Goal: Check status: Check status

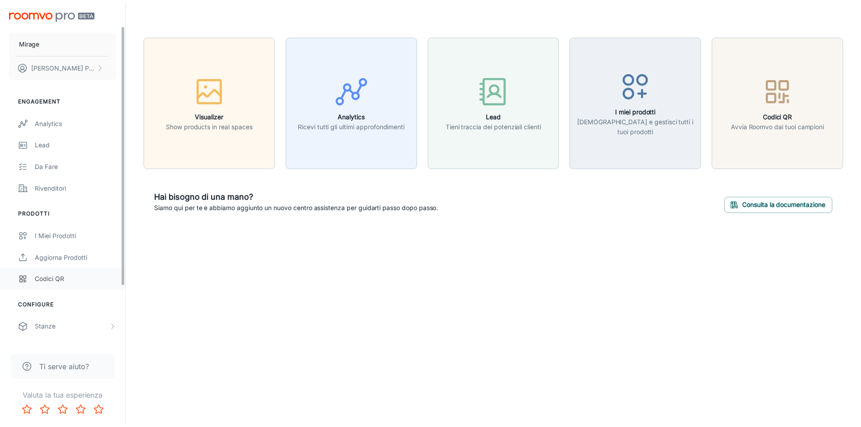
scroll to position [107, 0]
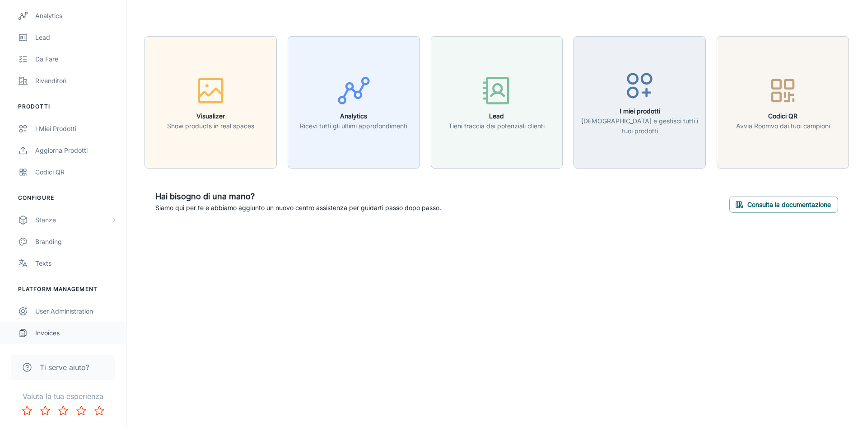
click at [60, 336] on div "Invoices" at bounding box center [76, 333] width 82 height 10
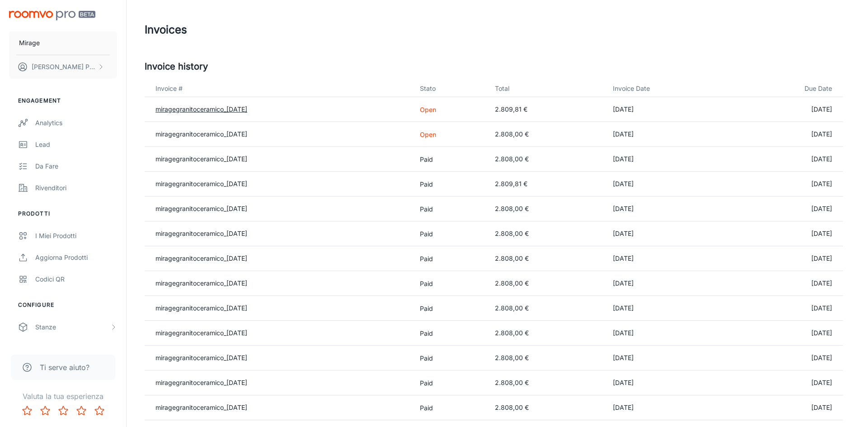
click at [221, 112] on link "miragegranitoceramico_[DATE]" at bounding box center [201, 109] width 92 height 8
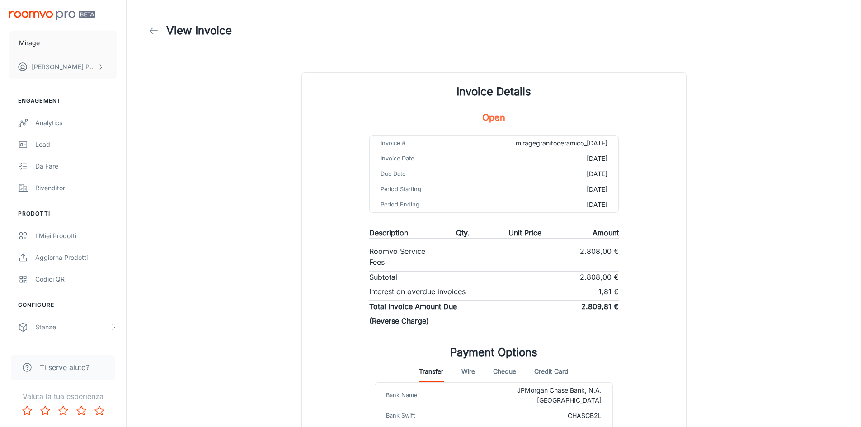
click at [148, 27] on link at bounding box center [154, 31] width 18 height 18
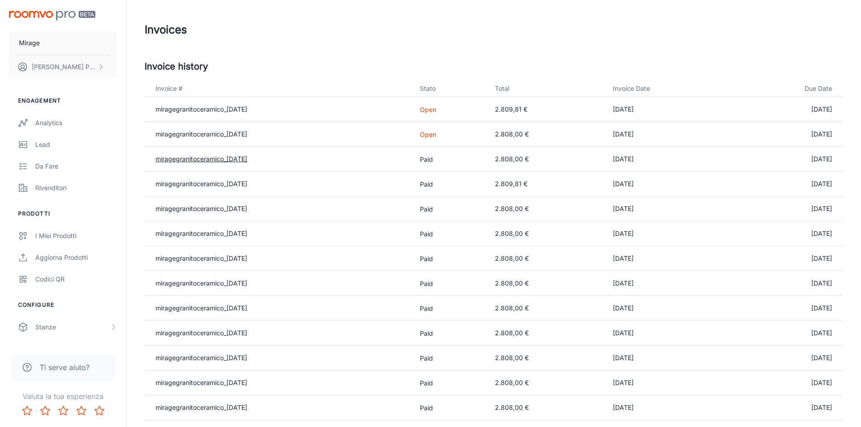
click at [234, 156] on link "miragegranitoceramico_[DATE]" at bounding box center [201, 159] width 92 height 8
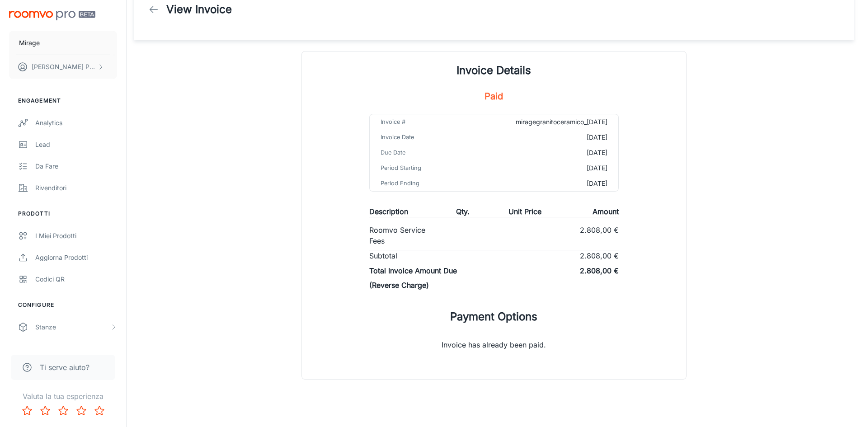
scroll to position [32, 0]
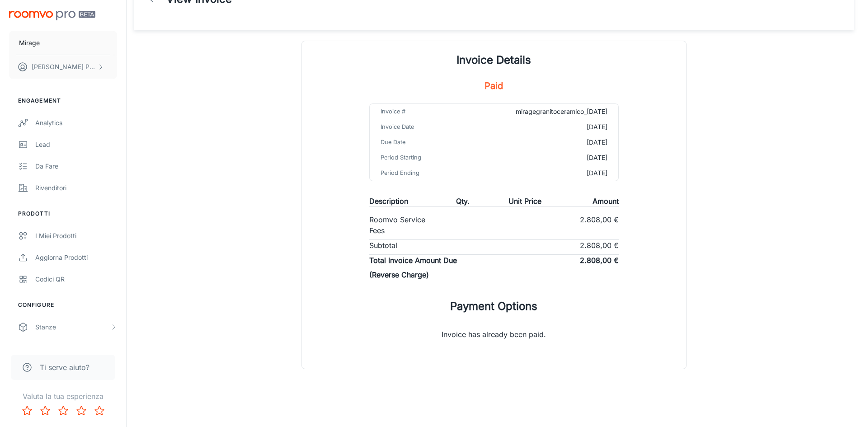
click at [496, 81] on h5 "Paid" at bounding box center [493, 86] width 19 height 14
drag, startPoint x: 562, startPoint y: 339, endPoint x: 432, endPoint y: 314, distance: 132.6
click at [424, 324] on div "Invoice has already been paid." at bounding box center [494, 334] width 384 height 40
click at [447, 252] on div "Description Qty. Unit Price Amount Roomvo Service Fees 2.808,00 € Subtotal 2.80…" at bounding box center [493, 240] width 249 height 88
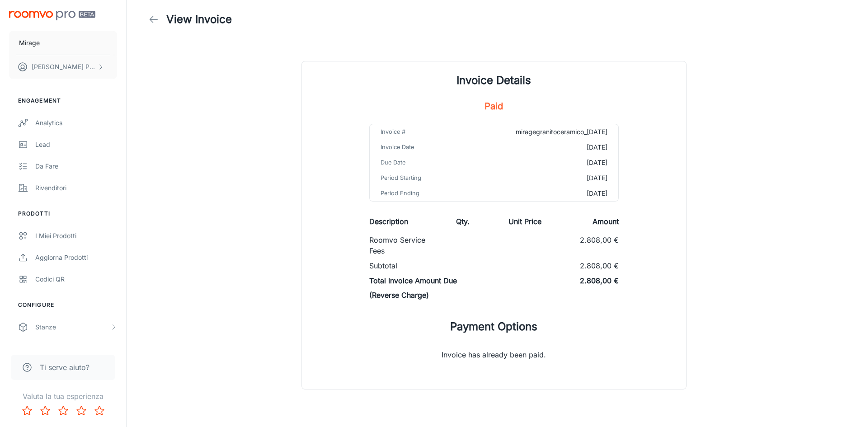
scroll to position [0, 0]
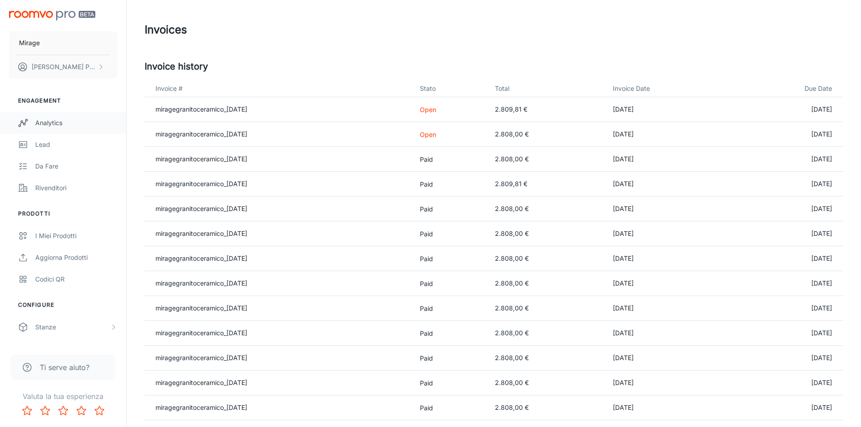
click at [51, 122] on div "Analytics" at bounding box center [76, 123] width 82 height 10
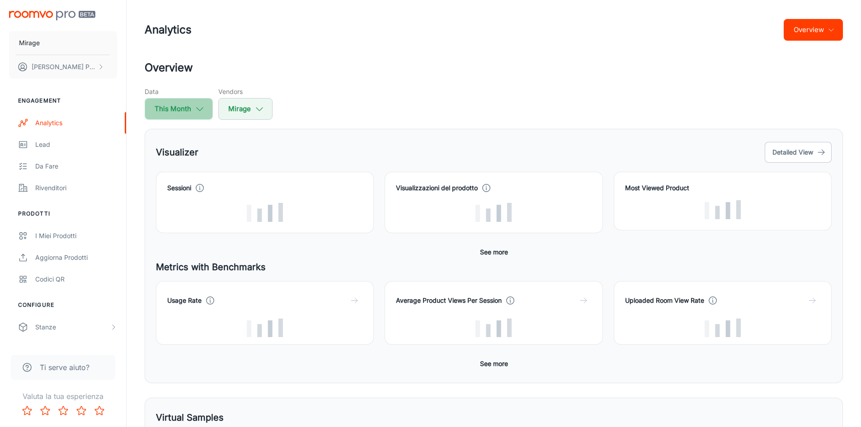
click at [182, 107] on button "This Month" at bounding box center [179, 109] width 68 height 22
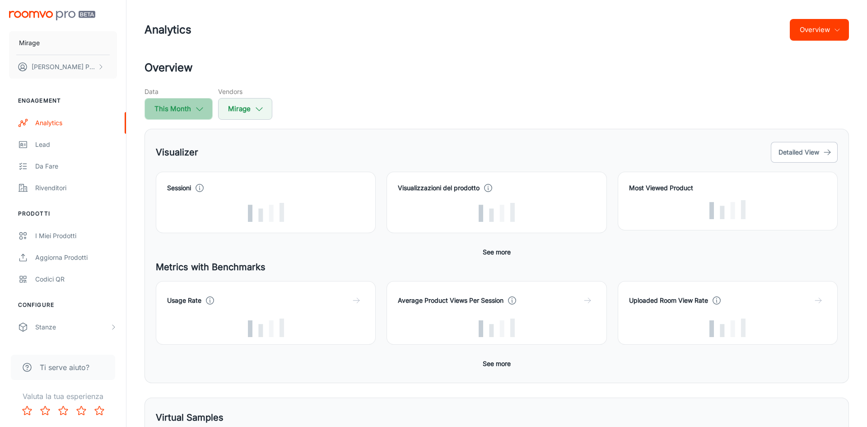
select select "8"
select select "2025"
select select "8"
select select "2025"
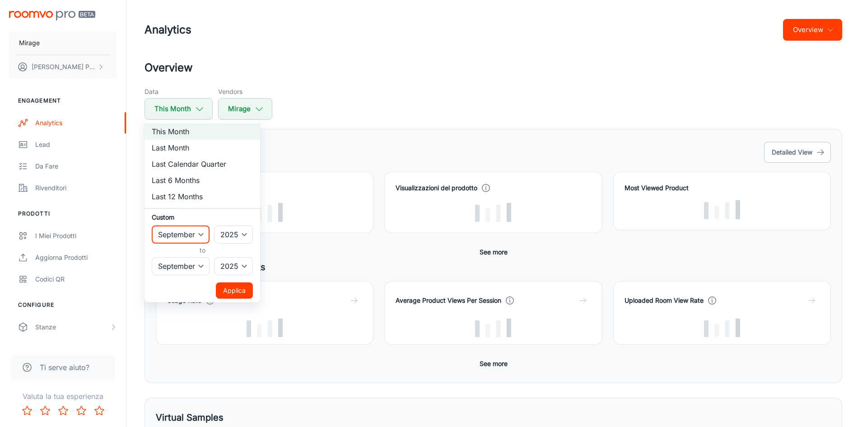
click at [203, 232] on select "January February March April May June July August September October November De…" at bounding box center [181, 234] width 58 height 18
select select "7"
click at [152, 225] on select "January February March April May June July August September October November De…" at bounding box center [181, 234] width 58 height 18
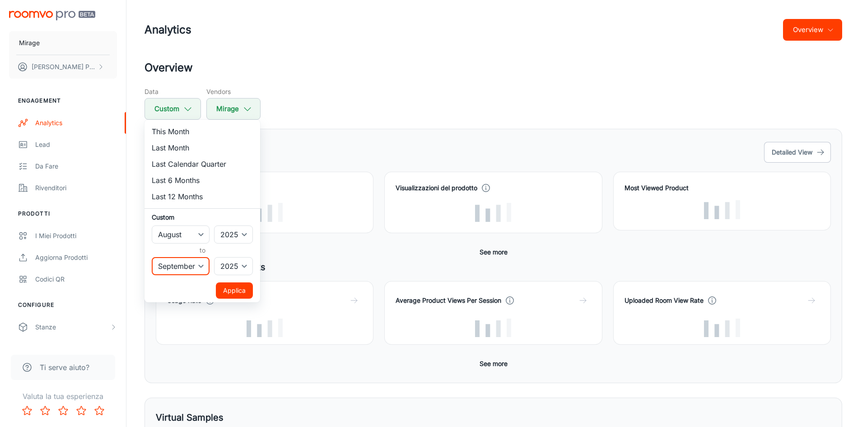
click at [190, 265] on select "January February March April May June July August September October November De…" at bounding box center [181, 266] width 58 height 18
select select "7"
click at [152, 257] on select "January February March April May June July August September October November De…" at bounding box center [181, 266] width 58 height 18
click at [195, 239] on select "January February March April May June July August September October November De…" at bounding box center [181, 234] width 58 height 18
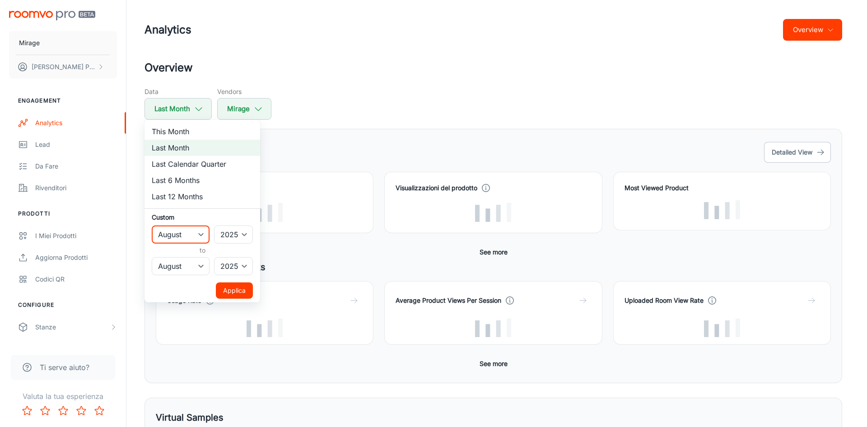
select select "6"
click at [152, 225] on select "January February March April May June July August September October November De…" at bounding box center [181, 234] width 58 height 18
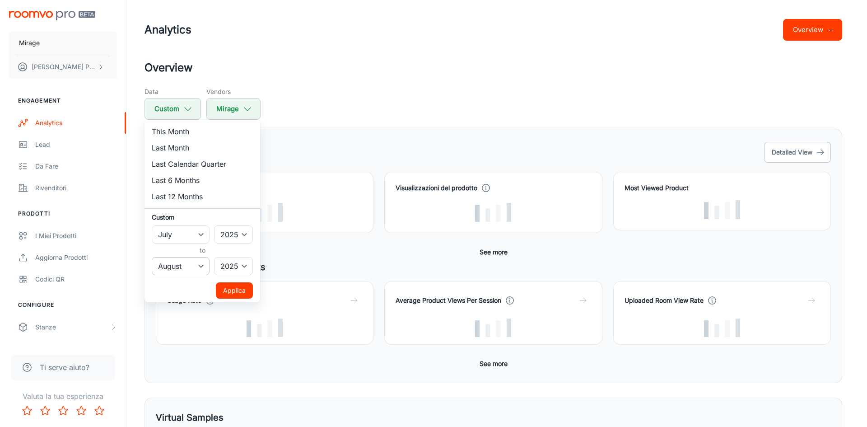
click at [198, 262] on select "January February March April May June July August September October November De…" at bounding box center [181, 266] width 58 height 18
select select "6"
click at [152, 257] on select "January February March April May June July August September October November De…" at bounding box center [181, 266] width 58 height 18
click at [226, 288] on button "Applica" at bounding box center [234, 290] width 37 height 16
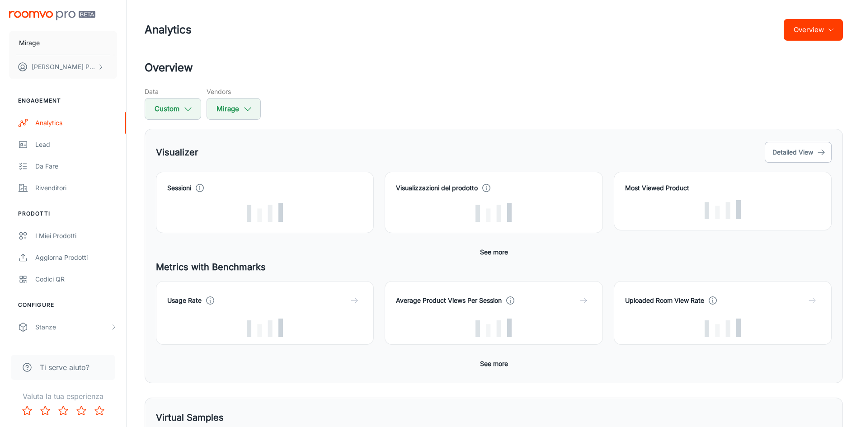
click at [839, 26] on button "Overview" at bounding box center [812, 30] width 59 height 22
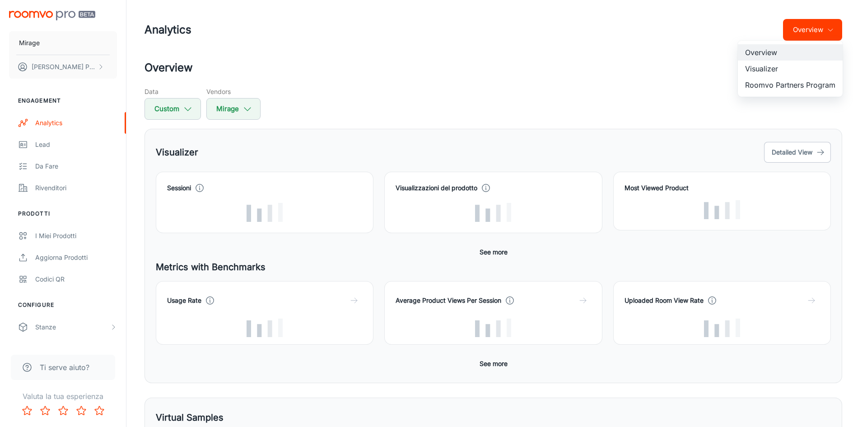
click at [627, 50] on div at bounding box center [433, 213] width 867 height 427
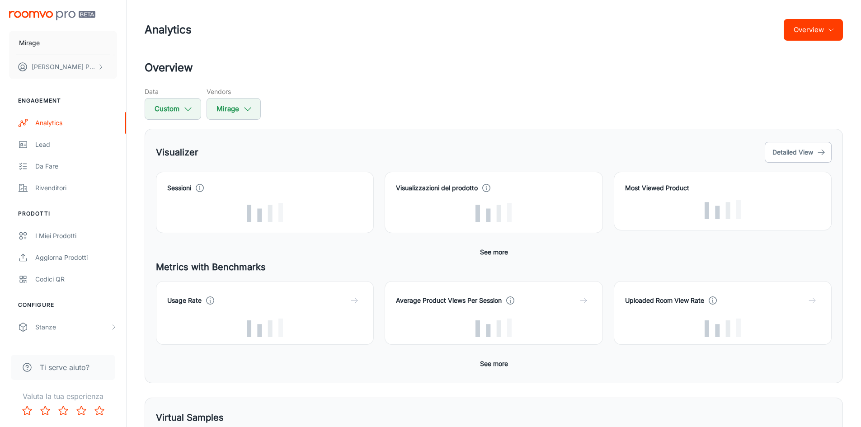
click at [820, 29] on button "Overview" at bounding box center [812, 30] width 59 height 22
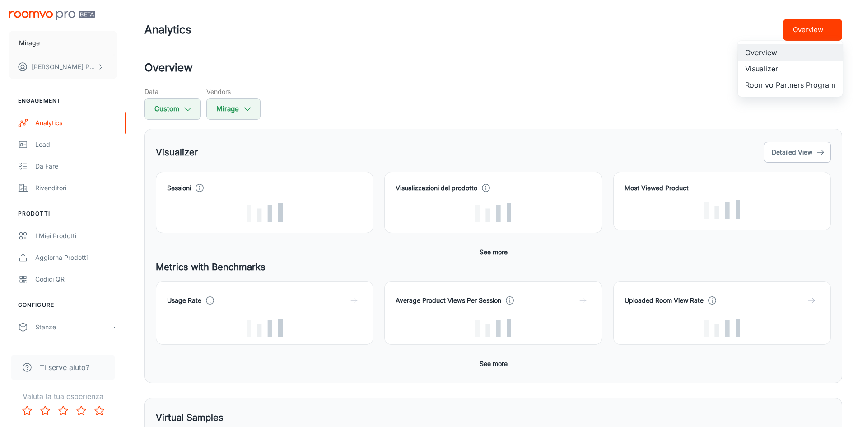
click at [792, 68] on li "Visualizer" at bounding box center [790, 69] width 105 height 16
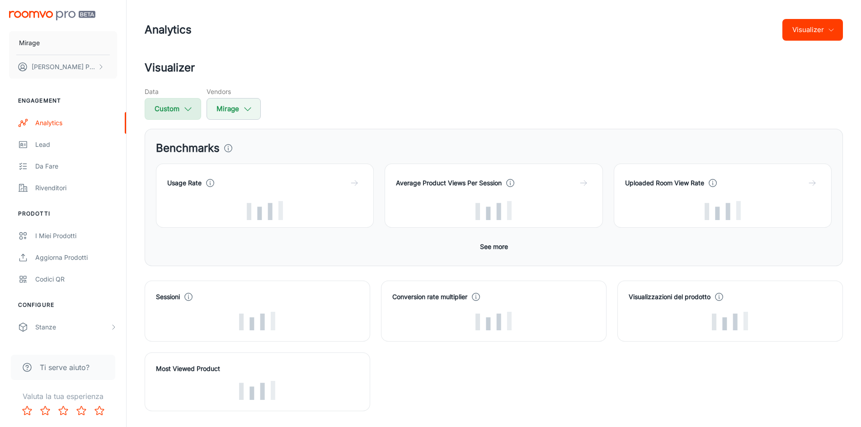
click at [191, 111] on icon "button" at bounding box center [188, 109] width 10 height 10
select select "6"
select select "2025"
select select "6"
select select "2025"
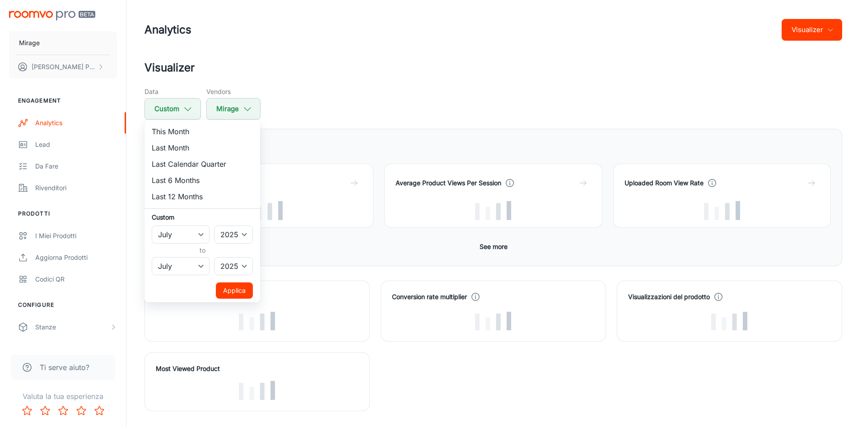
click at [251, 109] on div at bounding box center [433, 213] width 867 height 427
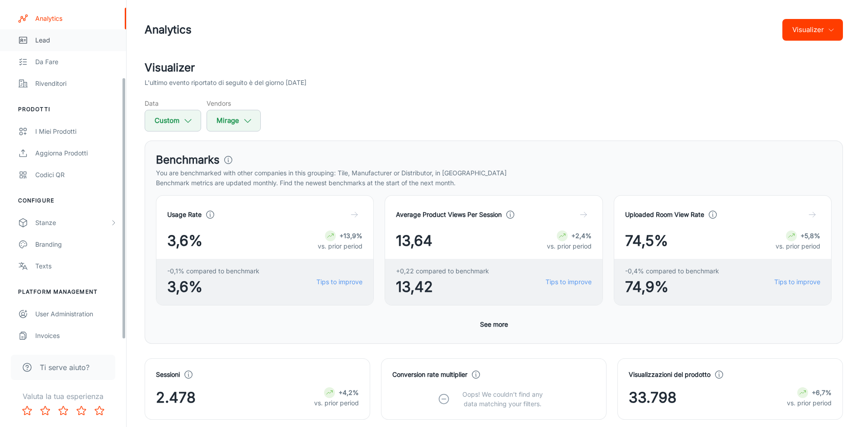
scroll to position [107, 0]
click at [613, 82] on div "L'ultimo evento riportato di seguito è del giorno [DATE]" at bounding box center [494, 83] width 698 height 10
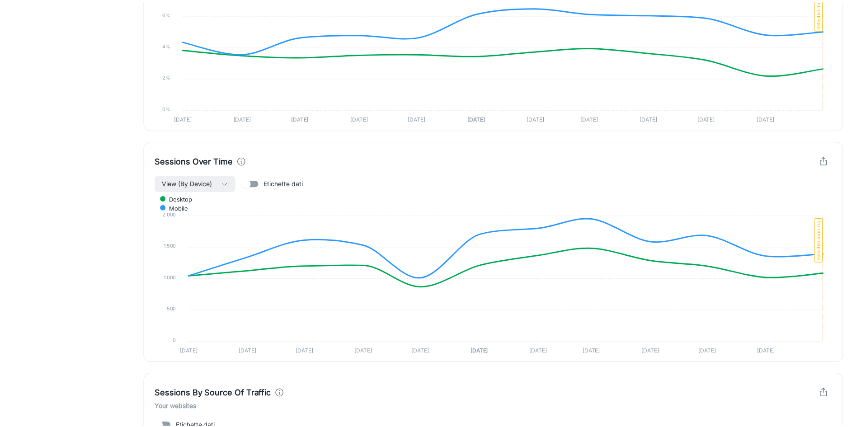
scroll to position [887, 0]
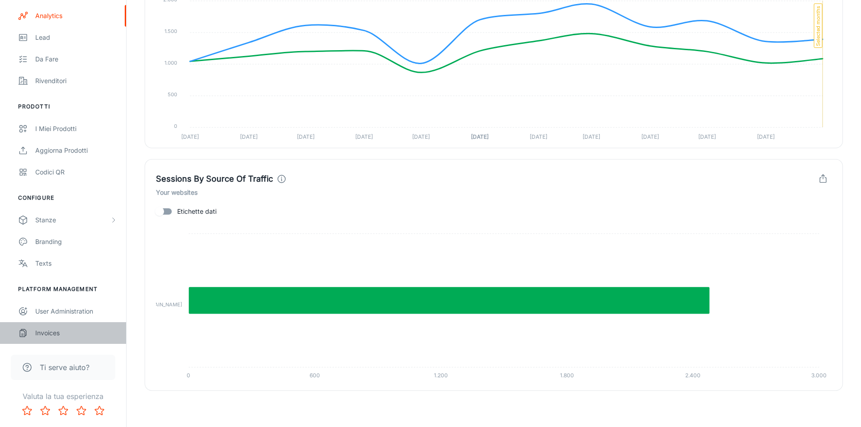
click at [56, 326] on link "Invoices" at bounding box center [63, 333] width 126 height 22
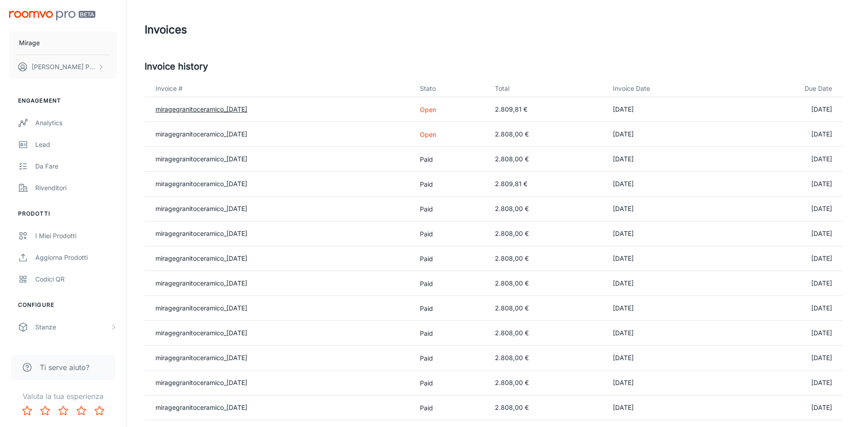
click at [216, 111] on link "miragegranitoceramico_[DATE]" at bounding box center [201, 109] width 92 height 8
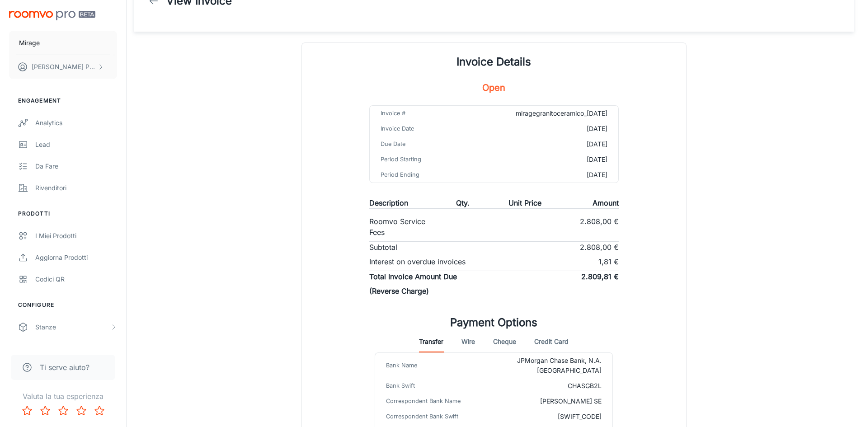
scroll to position [90, 0]
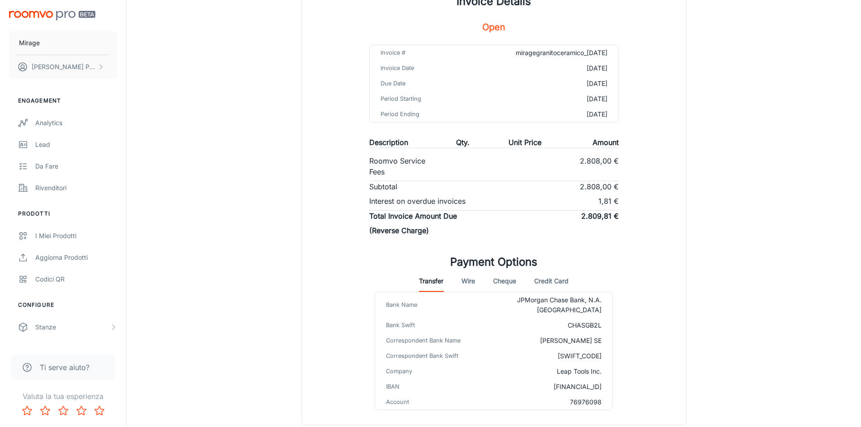
click at [459, 281] on div "Transfer Wire Cheque Credit Card" at bounding box center [494, 281] width 150 height 22
click at [464, 281] on button "Wire" at bounding box center [468, 281] width 14 height 22
click at [513, 285] on button "Cheque" at bounding box center [504, 281] width 23 height 22
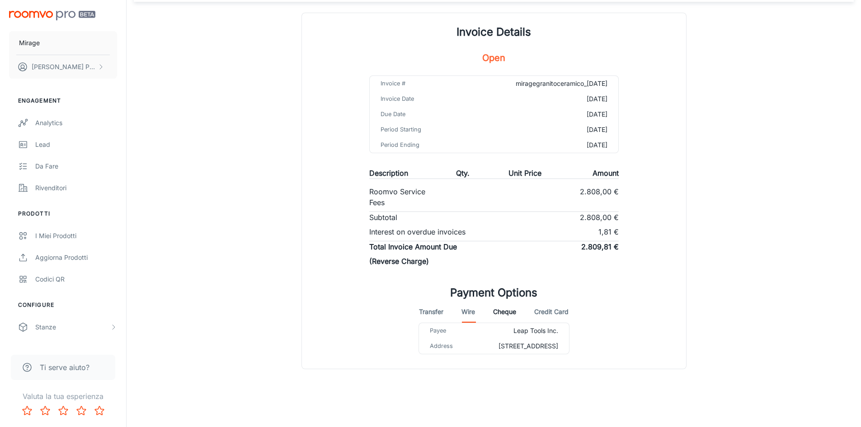
scroll to position [70, 0]
click at [555, 302] on button "Credit Card" at bounding box center [551, 312] width 34 height 22
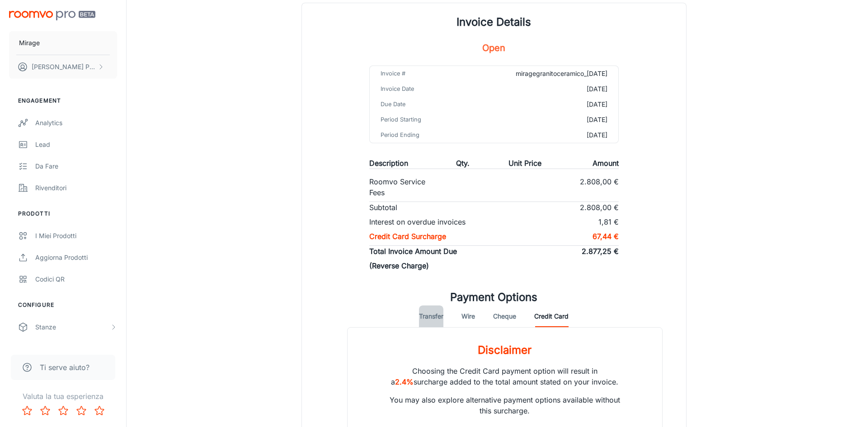
click at [426, 310] on button "Transfer" at bounding box center [431, 316] width 24 height 22
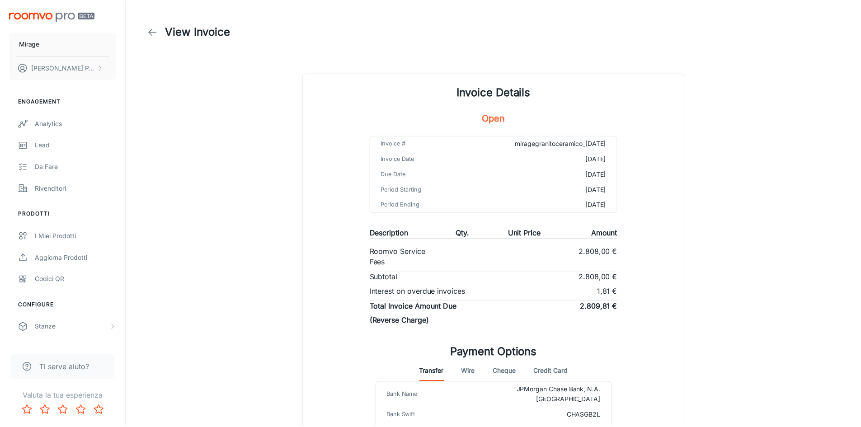
scroll to position [136, 0]
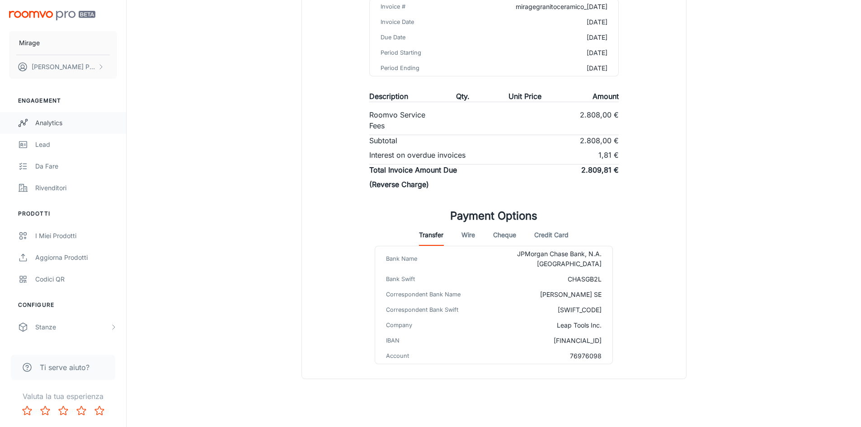
click at [73, 118] on div "Analytics" at bounding box center [76, 123] width 82 height 10
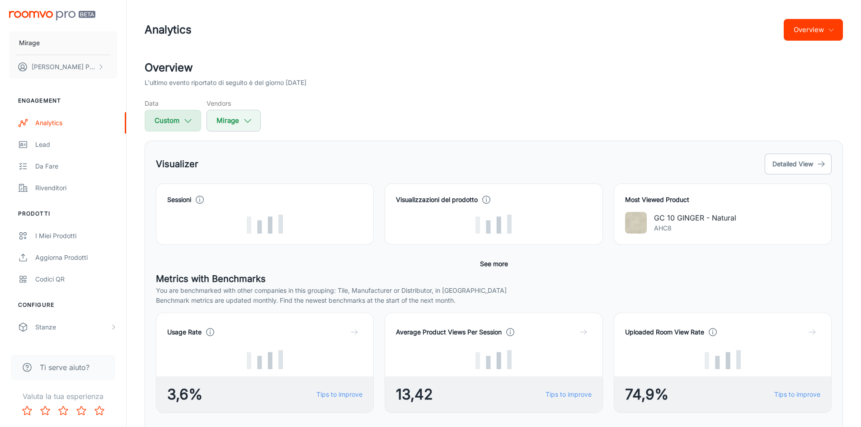
click at [168, 129] on button "Custom" at bounding box center [173, 121] width 56 height 22
select select "6"
select select "2025"
select select "6"
select select "2025"
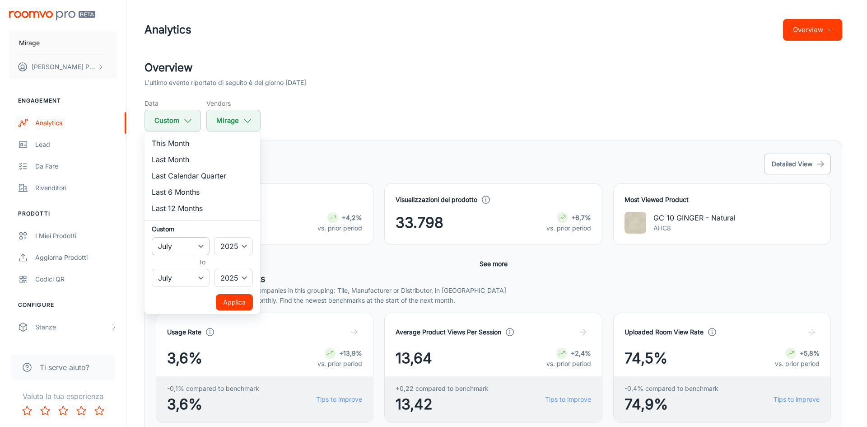
click at [202, 244] on select "January February March April May June July August September October November De…" at bounding box center [181, 246] width 58 height 18
select select "5"
click at [152, 237] on select "January February March April May June July August September October November De…" at bounding box center [181, 246] width 58 height 18
click at [194, 276] on select "January February March April May June July August September October November De…" at bounding box center [181, 278] width 58 height 18
select select "5"
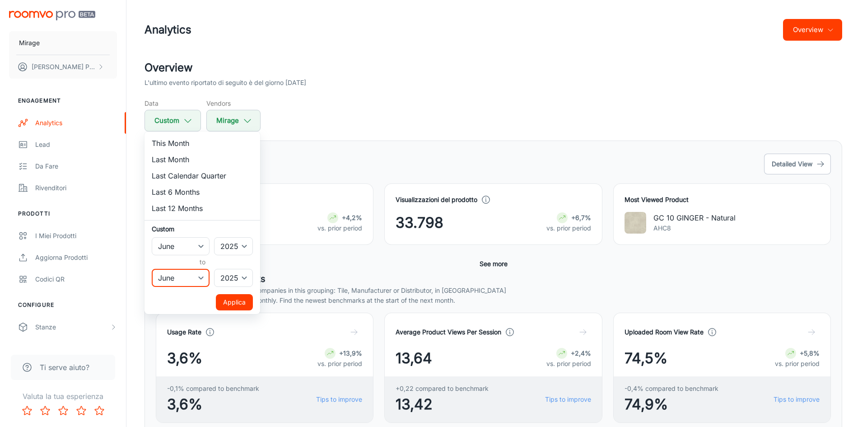
click at [152, 269] on select "January February March April May June July August September October November De…" at bounding box center [181, 278] width 58 height 18
click at [235, 300] on button "Applica" at bounding box center [234, 302] width 37 height 16
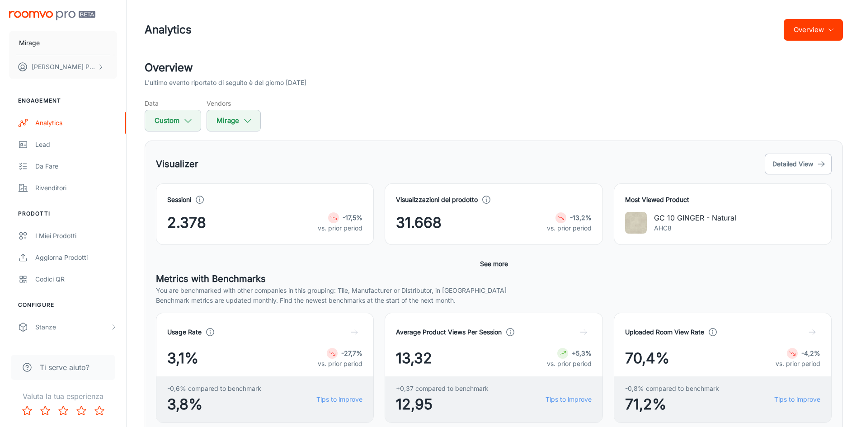
click at [821, 27] on button "Overview" at bounding box center [812, 30] width 59 height 22
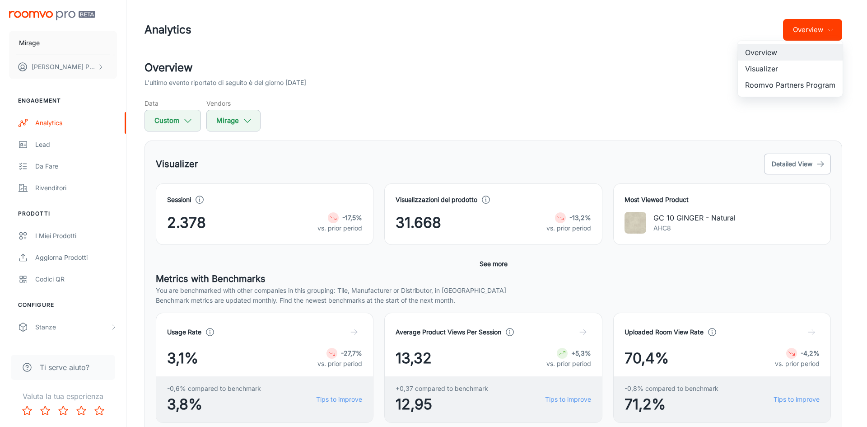
click at [783, 67] on li "Visualizer" at bounding box center [790, 69] width 105 height 16
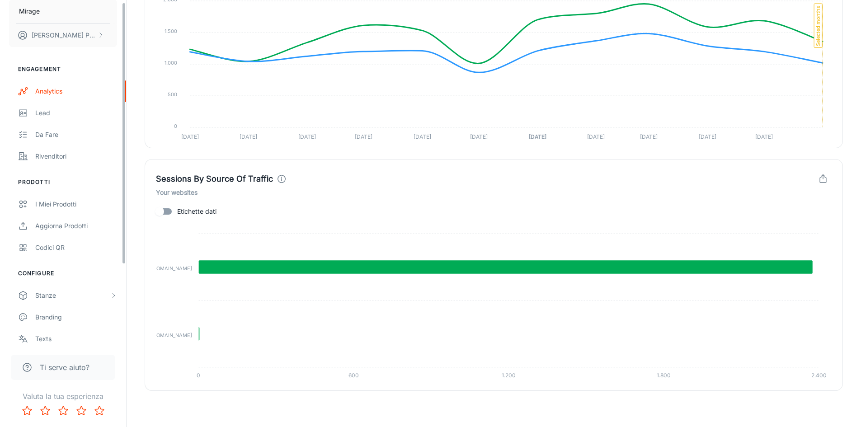
scroll to position [107, 0]
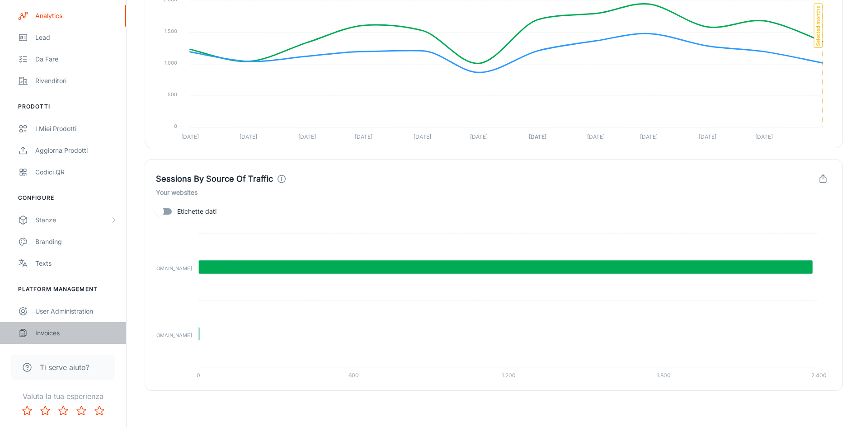
click at [44, 336] on div "Invoices" at bounding box center [76, 333] width 82 height 10
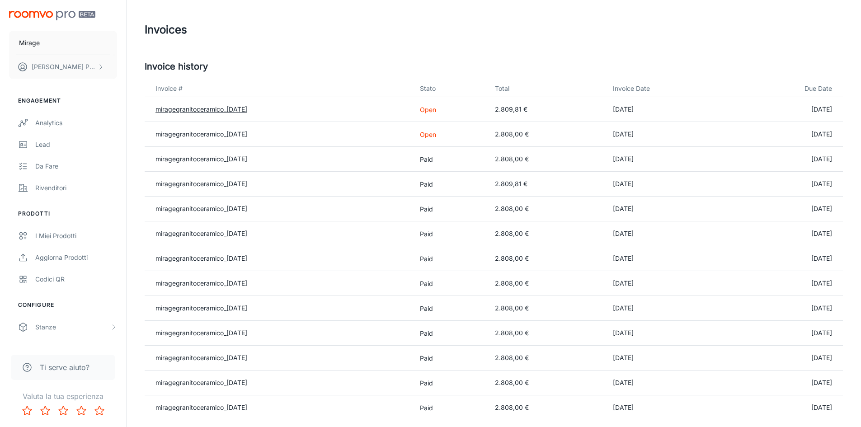
click at [247, 108] on link "miragegranitoceramico_[DATE]" at bounding box center [201, 109] width 92 height 8
click at [247, 134] on link "miragegranitoceramico_[DATE]" at bounding box center [201, 134] width 92 height 8
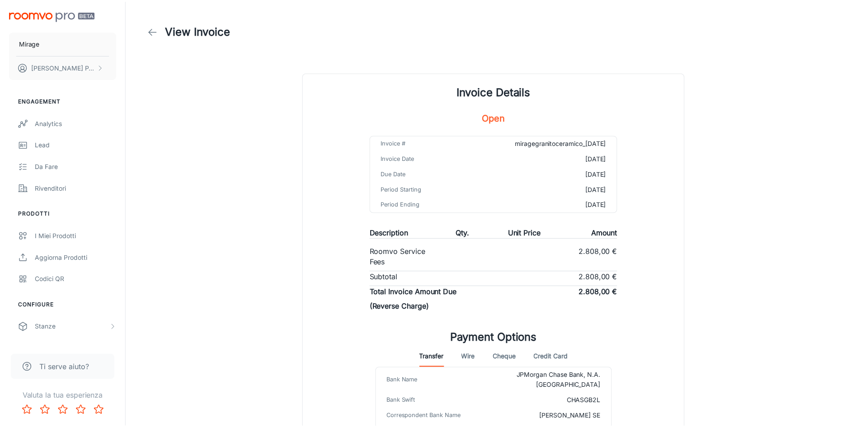
scroll to position [122, 0]
